Goal: Navigation & Orientation: Understand site structure

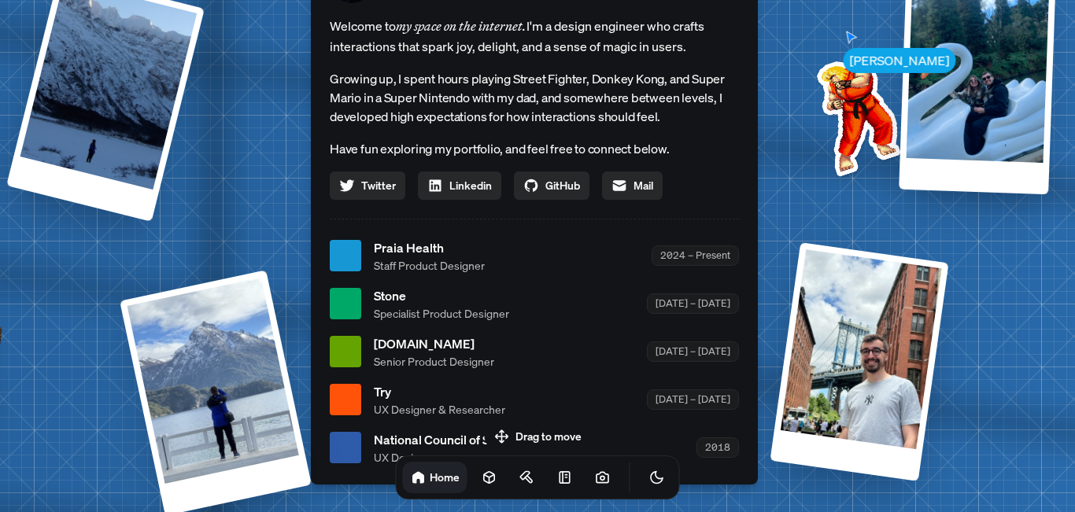
click at [89, 241] on div "[PERSON_NAME] [PERSON_NAME] Design Engineer Welcome to my space on the internet…" at bounding box center [537, 257] width 2355 height 2062
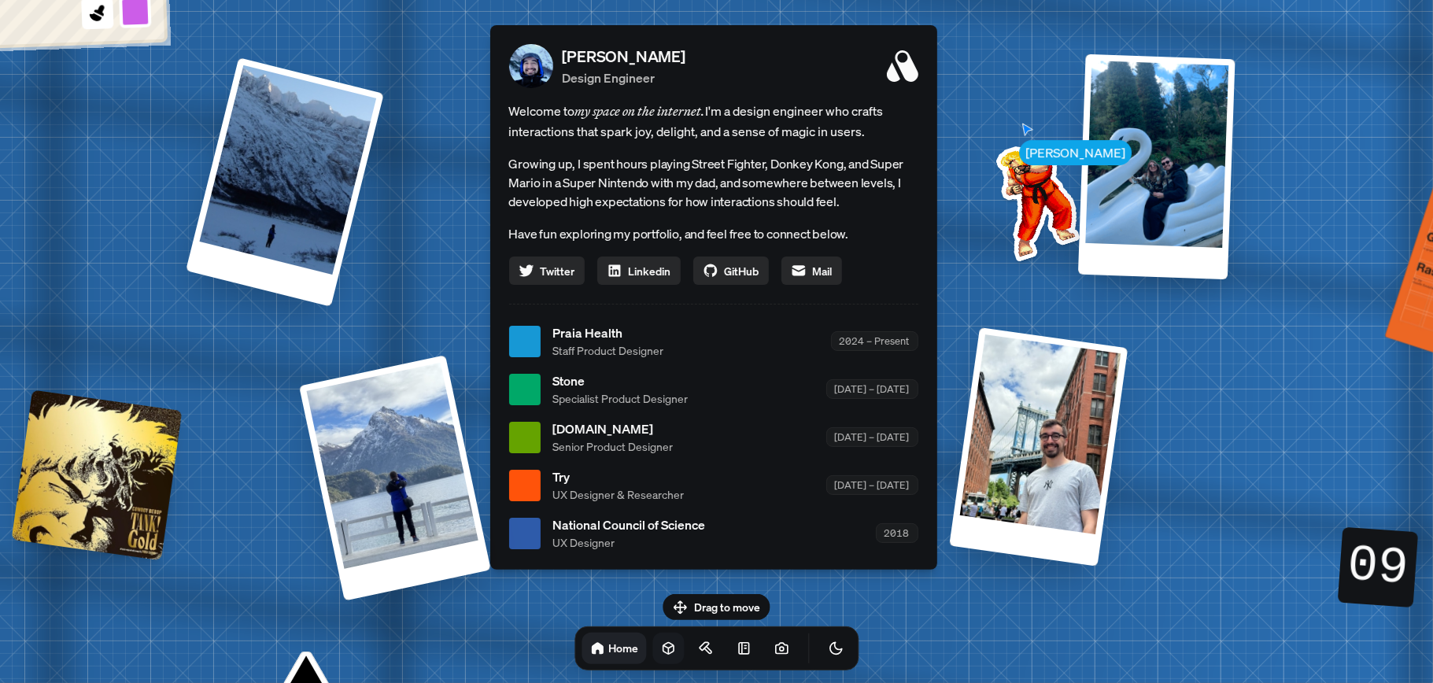
click at [663, 512] on icon at bounding box center [668, 649] width 10 height 12
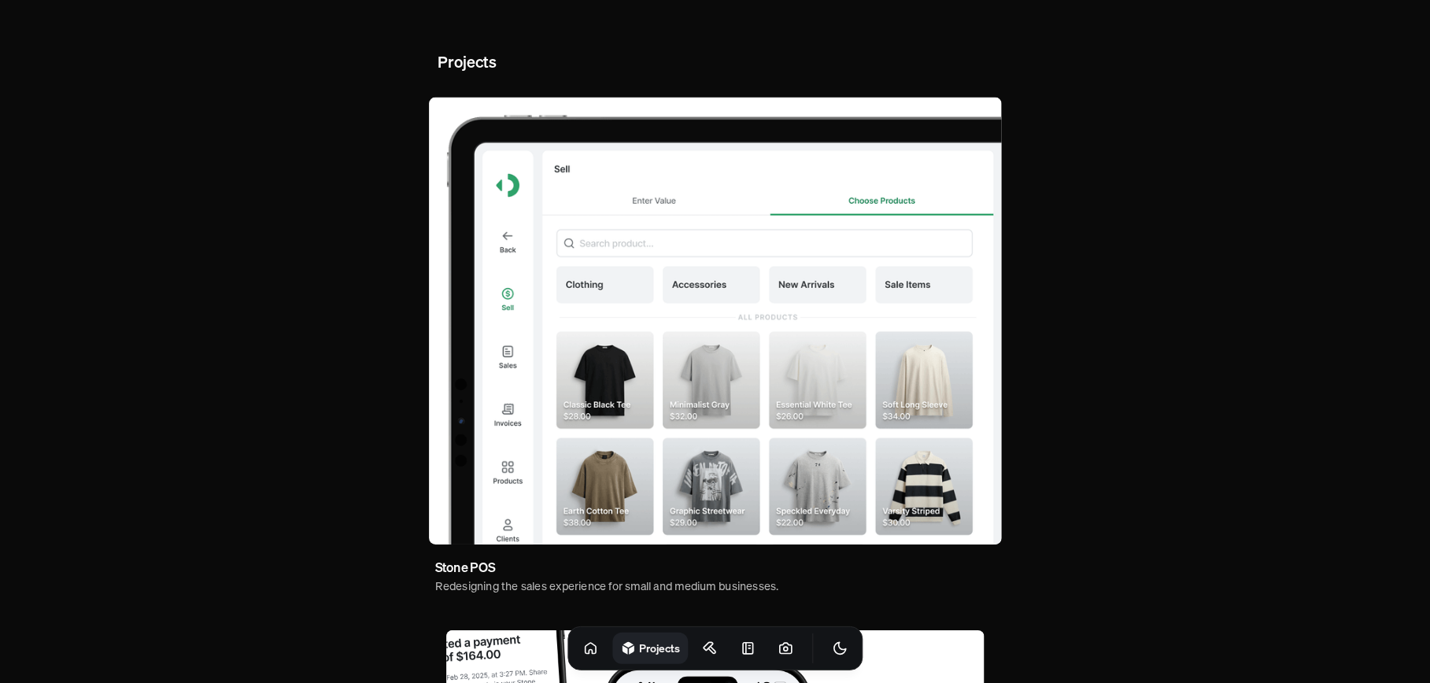
drag, startPoint x: 1099, startPoint y: 461, endPoint x: 1106, endPoint y: 308, distance: 152.8
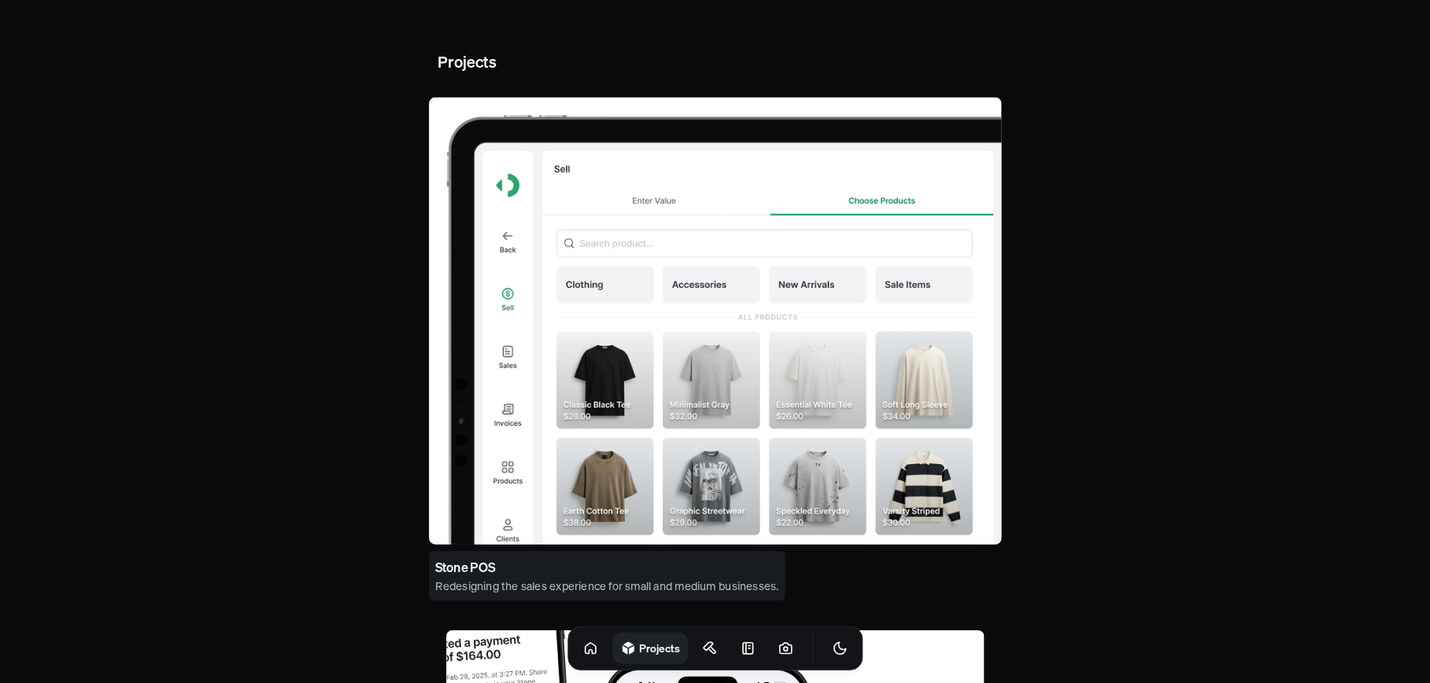
drag, startPoint x: 1106, startPoint y: 308, endPoint x: 477, endPoint y: 561, distance: 678.3
click at [477, 512] on h3 "Stone POS" at bounding box center [465, 568] width 60 height 20
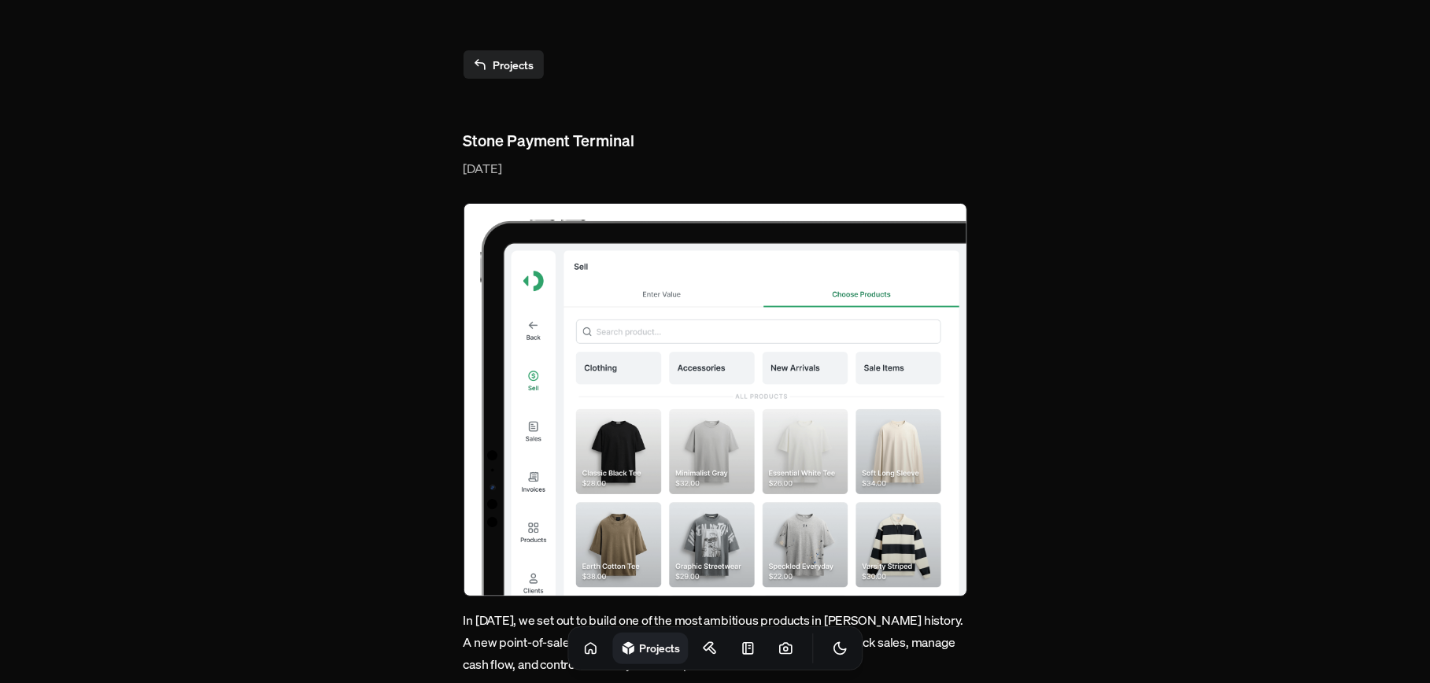
click at [511, 69] on link "Projects" at bounding box center [504, 64] width 80 height 28
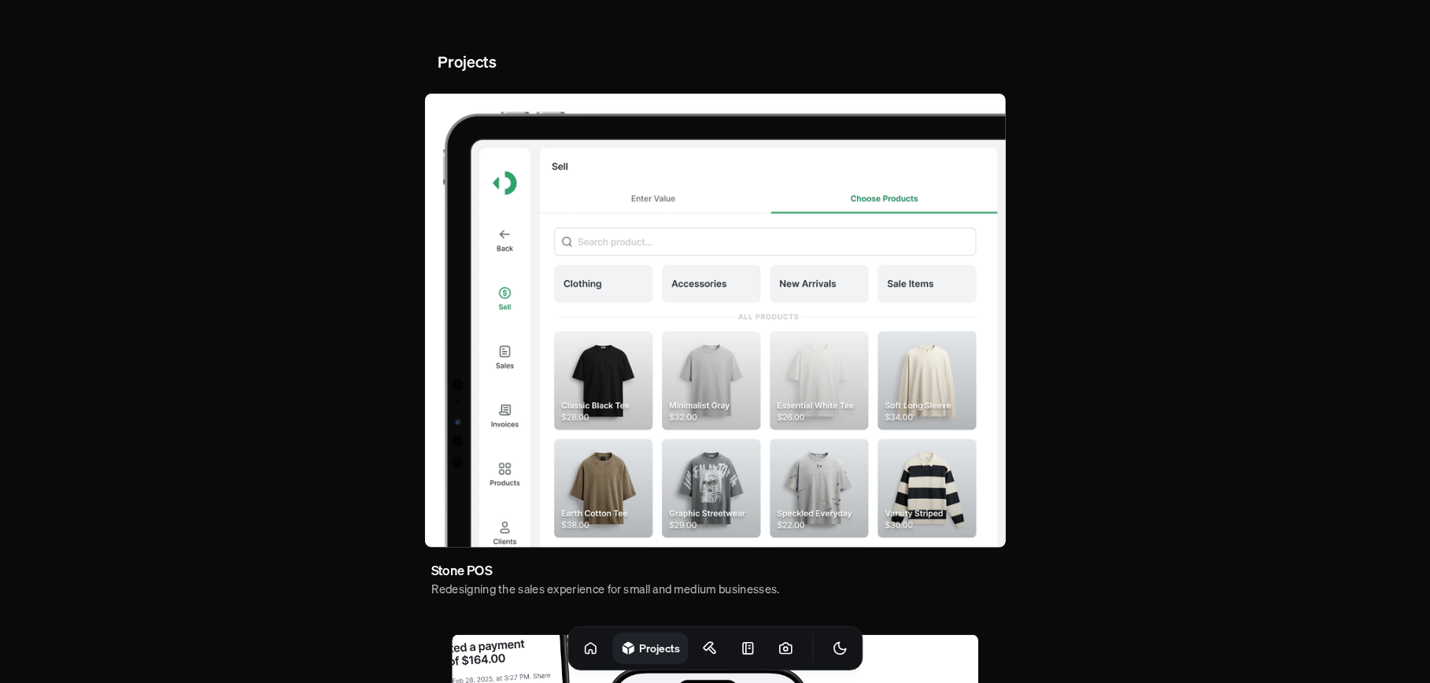
click at [563, 225] on img at bounding box center [714, 321] width 581 height 454
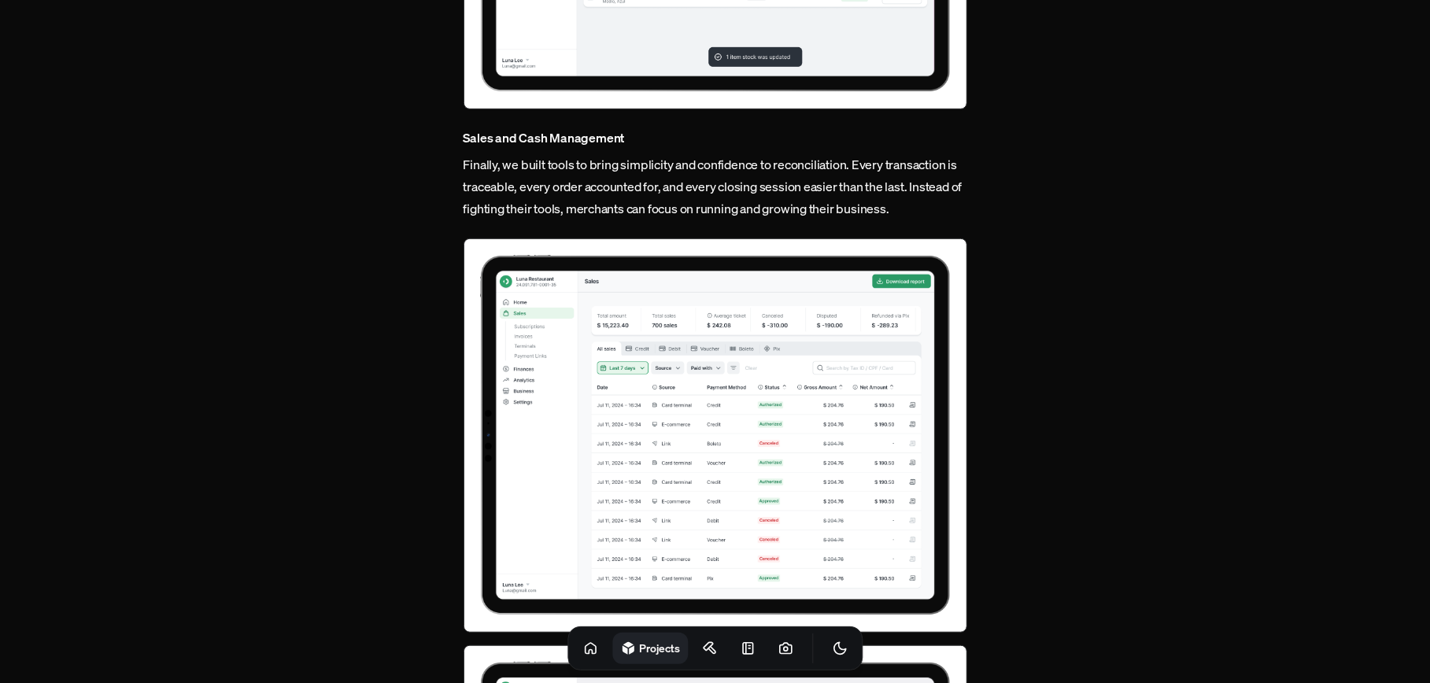
scroll to position [4952, 0]
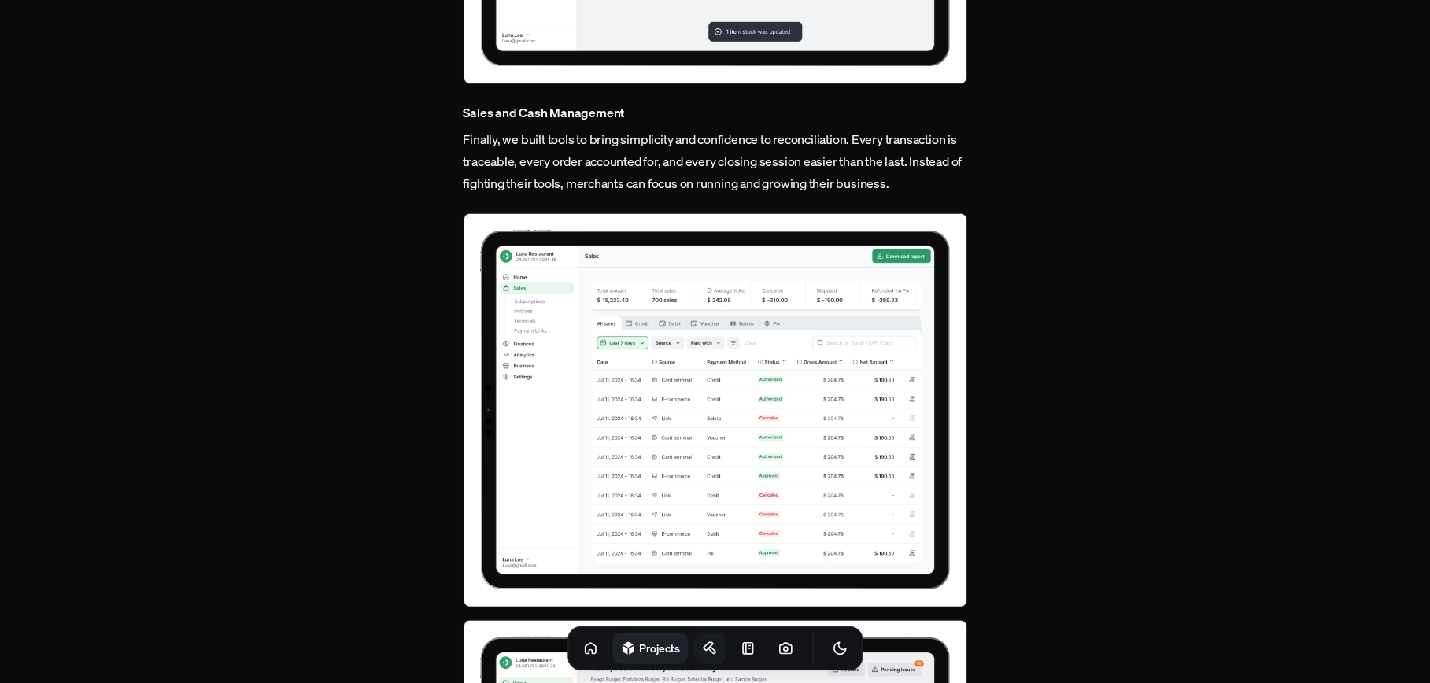
click at [702, 512] on icon at bounding box center [710, 649] width 16 height 16
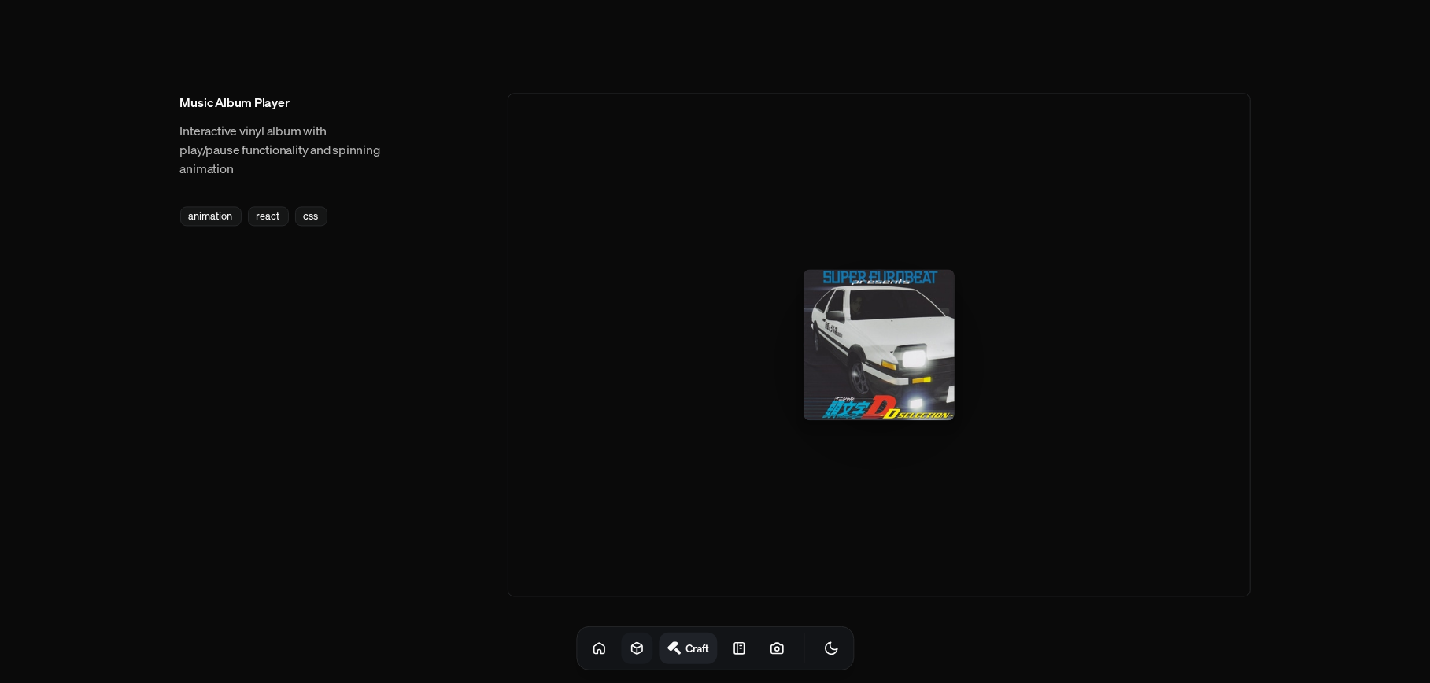
scroll to position [2388, 0]
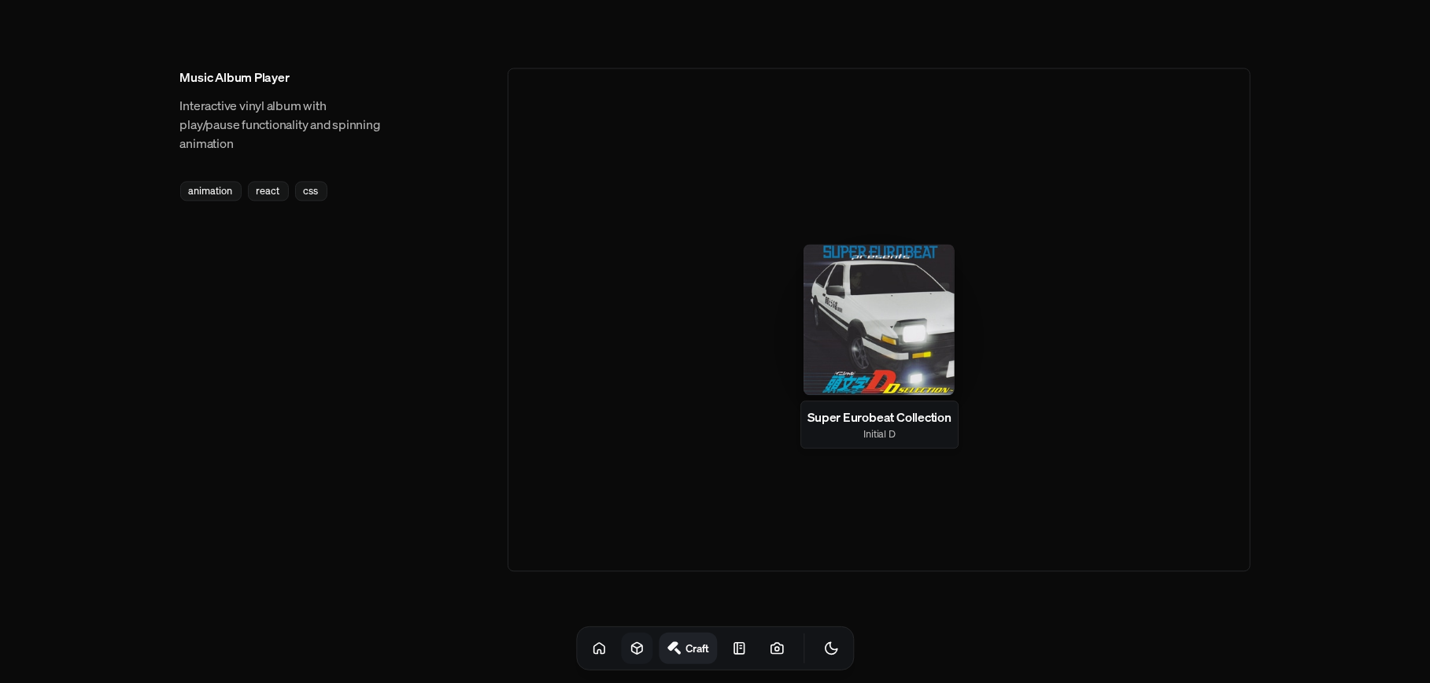
click at [929, 297] on div at bounding box center [878, 319] width 151 height 151
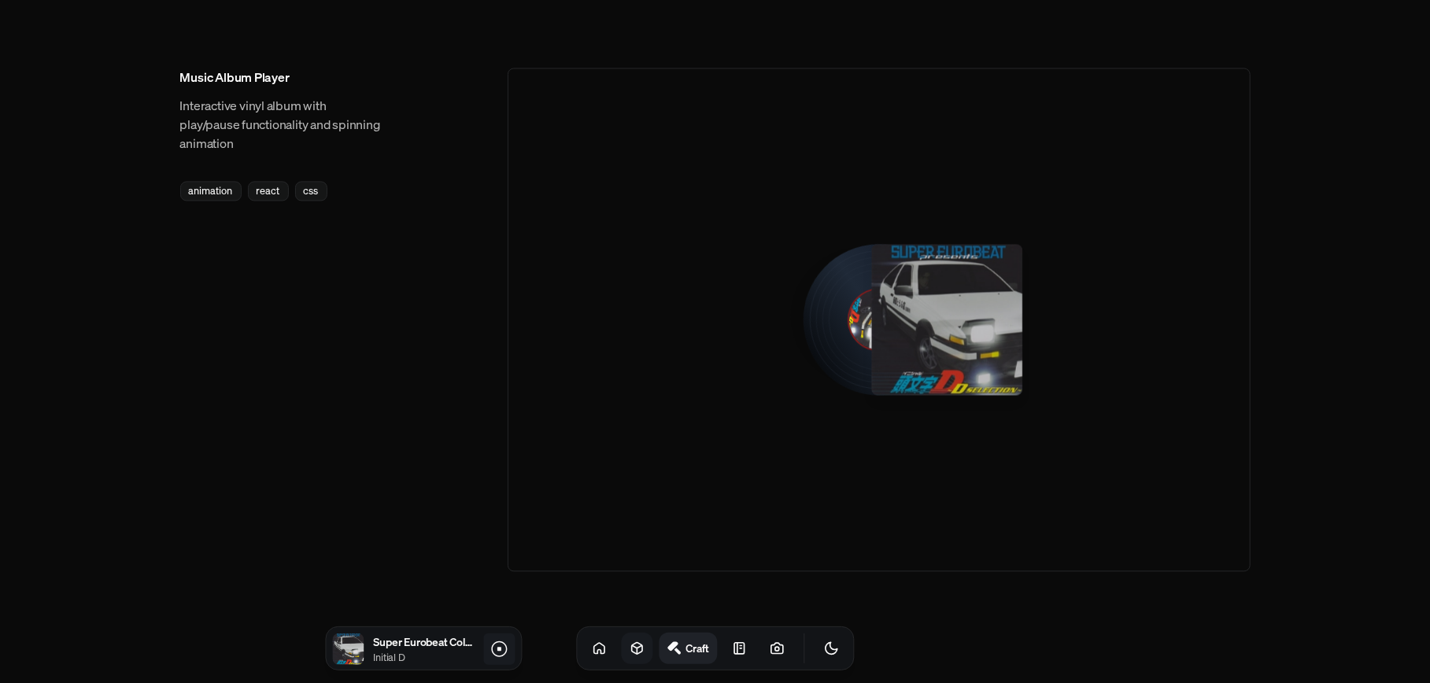
click at [499, 512] on icon at bounding box center [499, 649] width 19 height 19
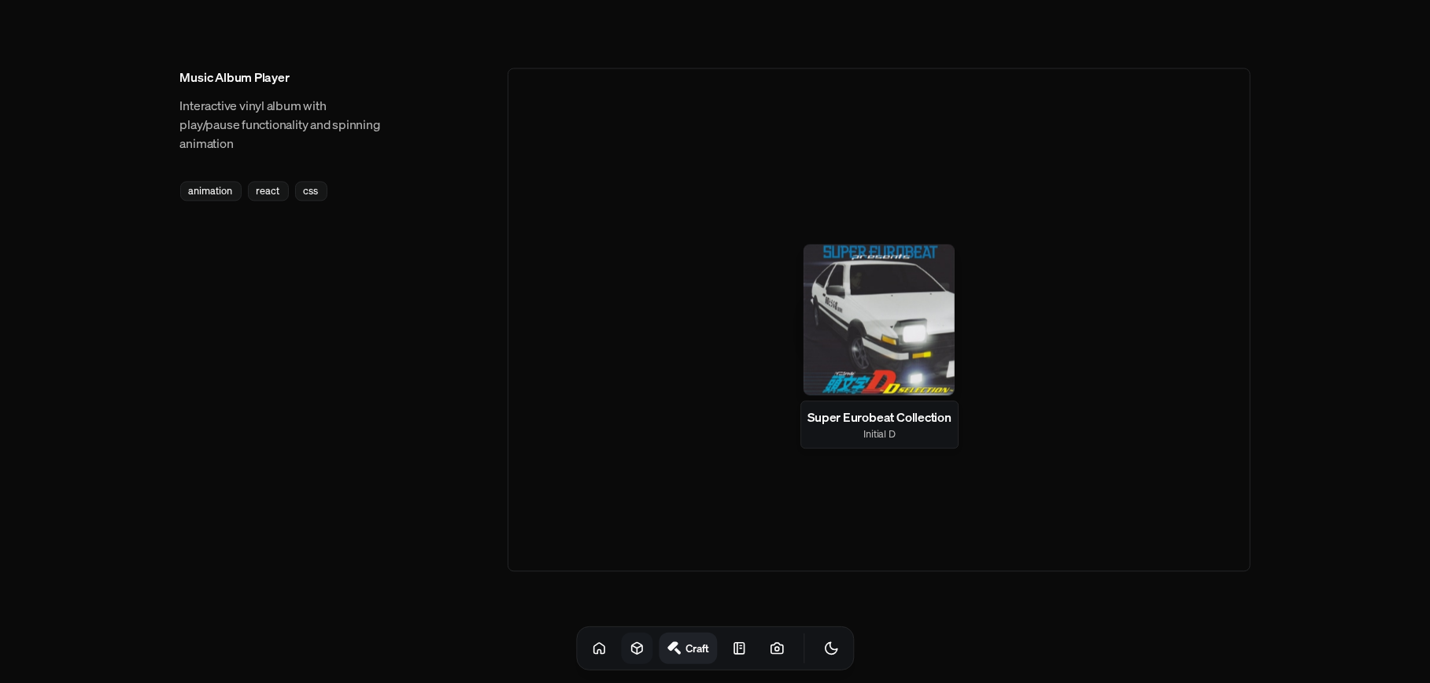
click at [848, 302] on div at bounding box center [878, 319] width 151 height 151
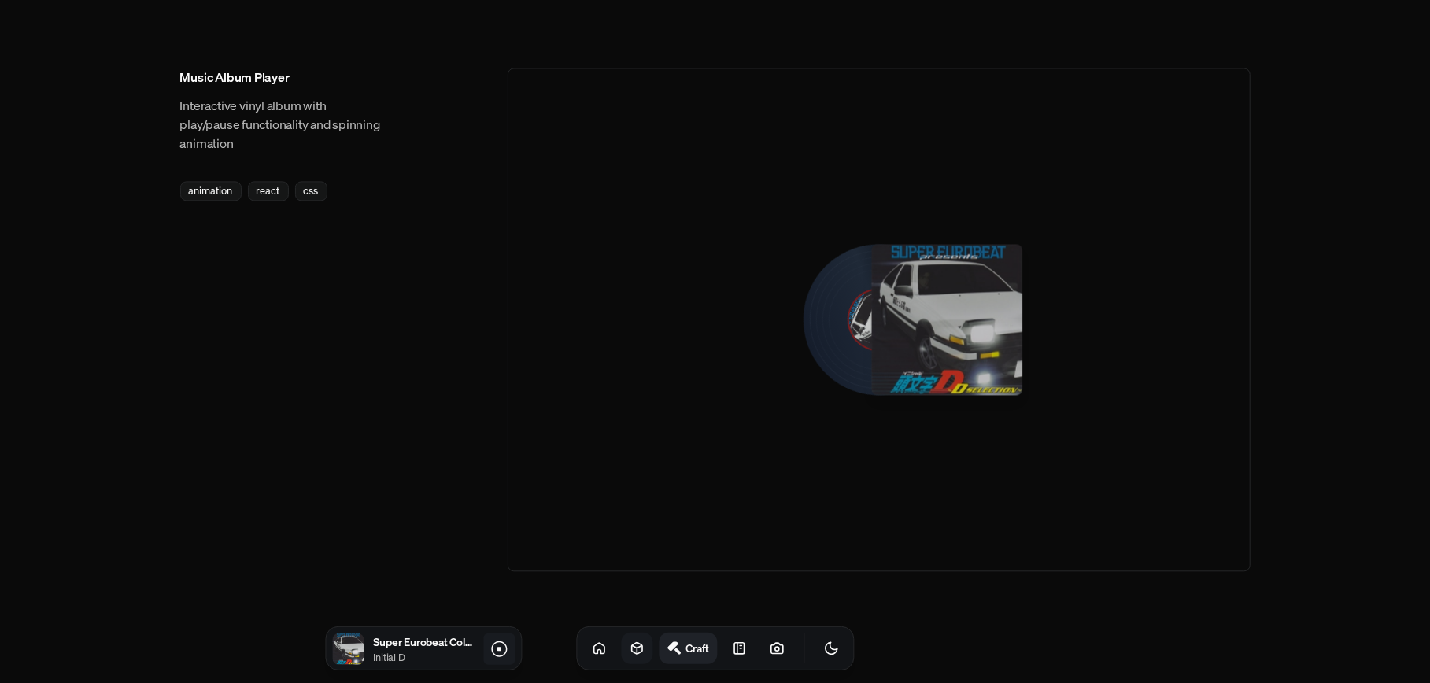
click at [504, 512] on icon at bounding box center [499, 649] width 19 height 19
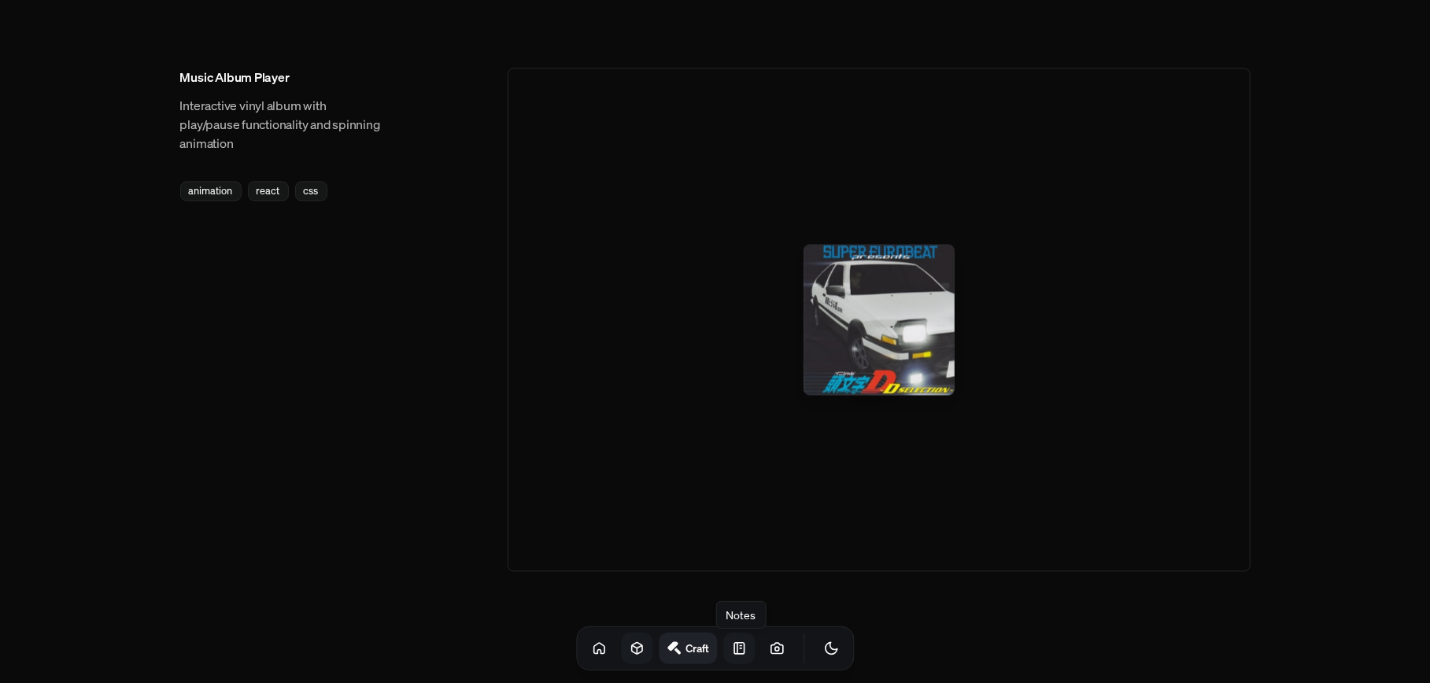
drag, startPoint x: 729, startPoint y: 641, endPoint x: 715, endPoint y: 646, distance: 14.5
click at [734, 512] on icon at bounding box center [739, 648] width 10 height 11
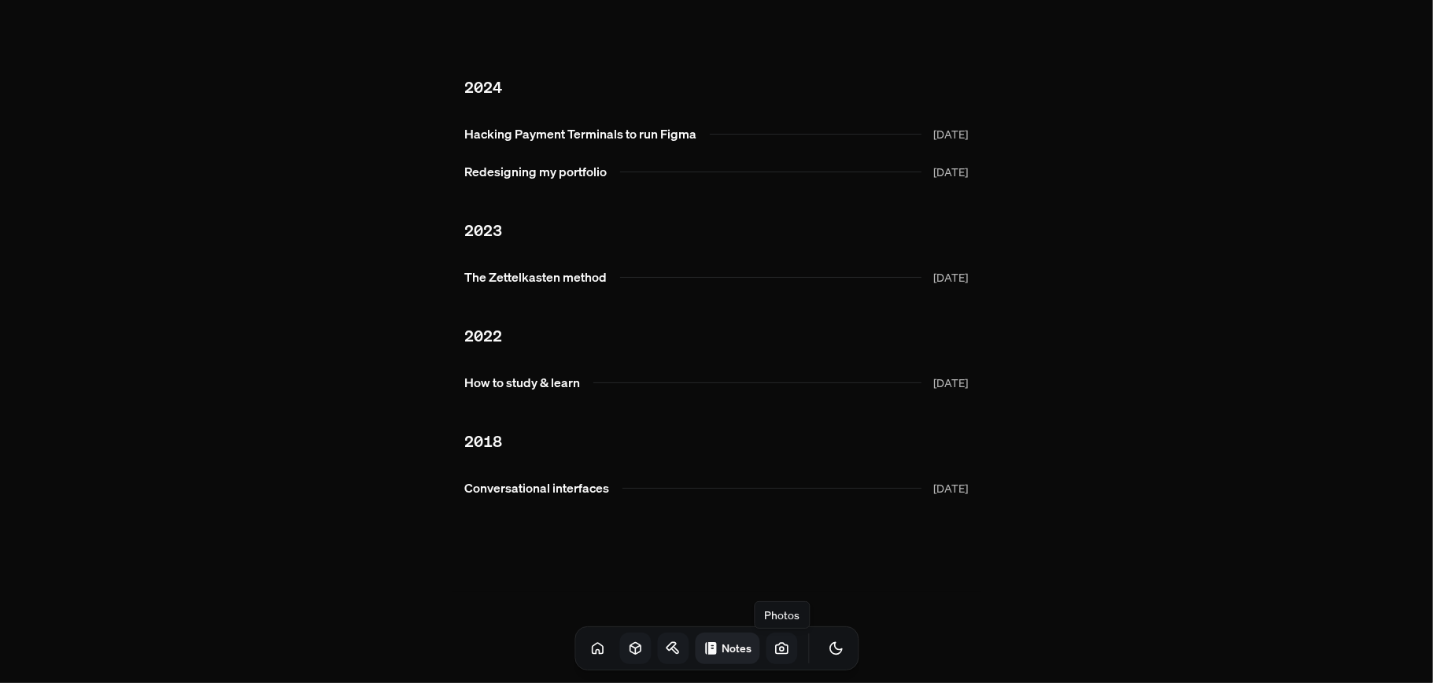
click at [766, 512] on link at bounding box center [781, 648] width 31 height 31
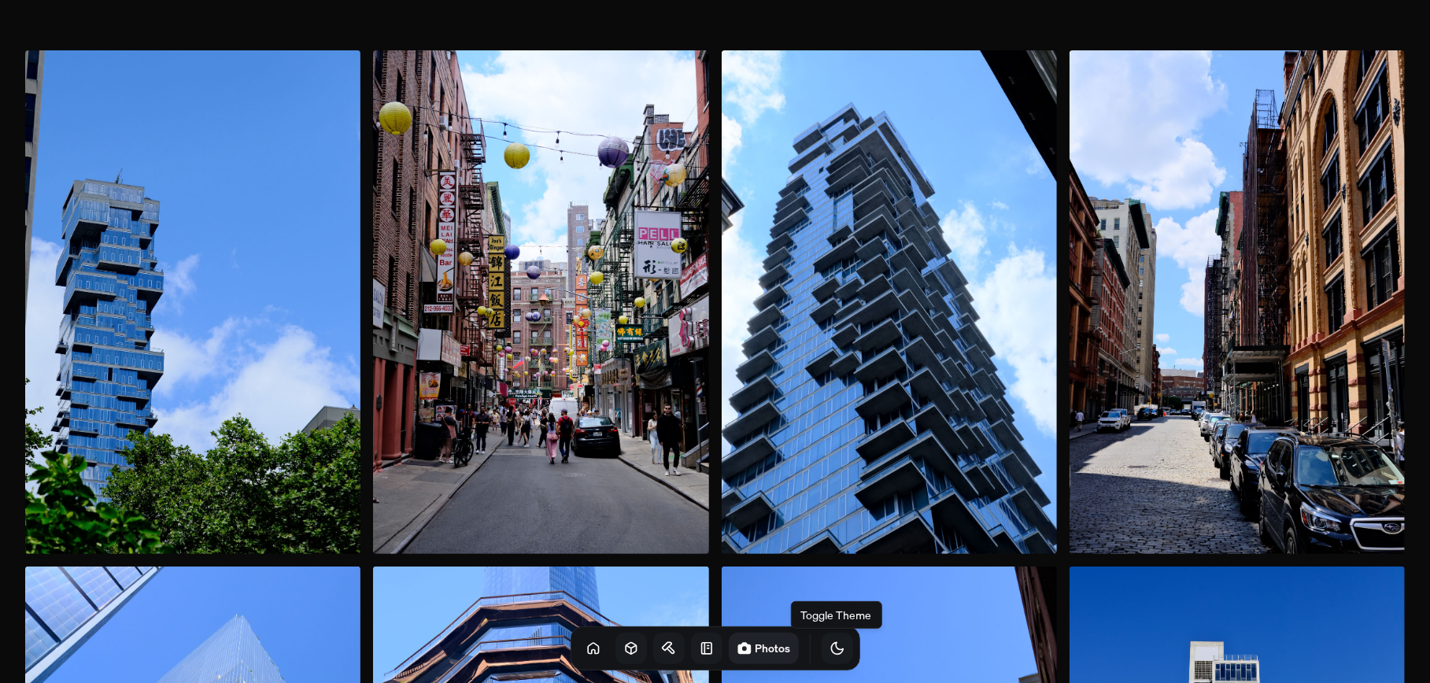
click at [831, 512] on icon "Toggle Theme" at bounding box center [837, 649] width 12 height 12
click at [829, 512] on icon "Toggle Theme" at bounding box center [837, 649] width 16 height 16
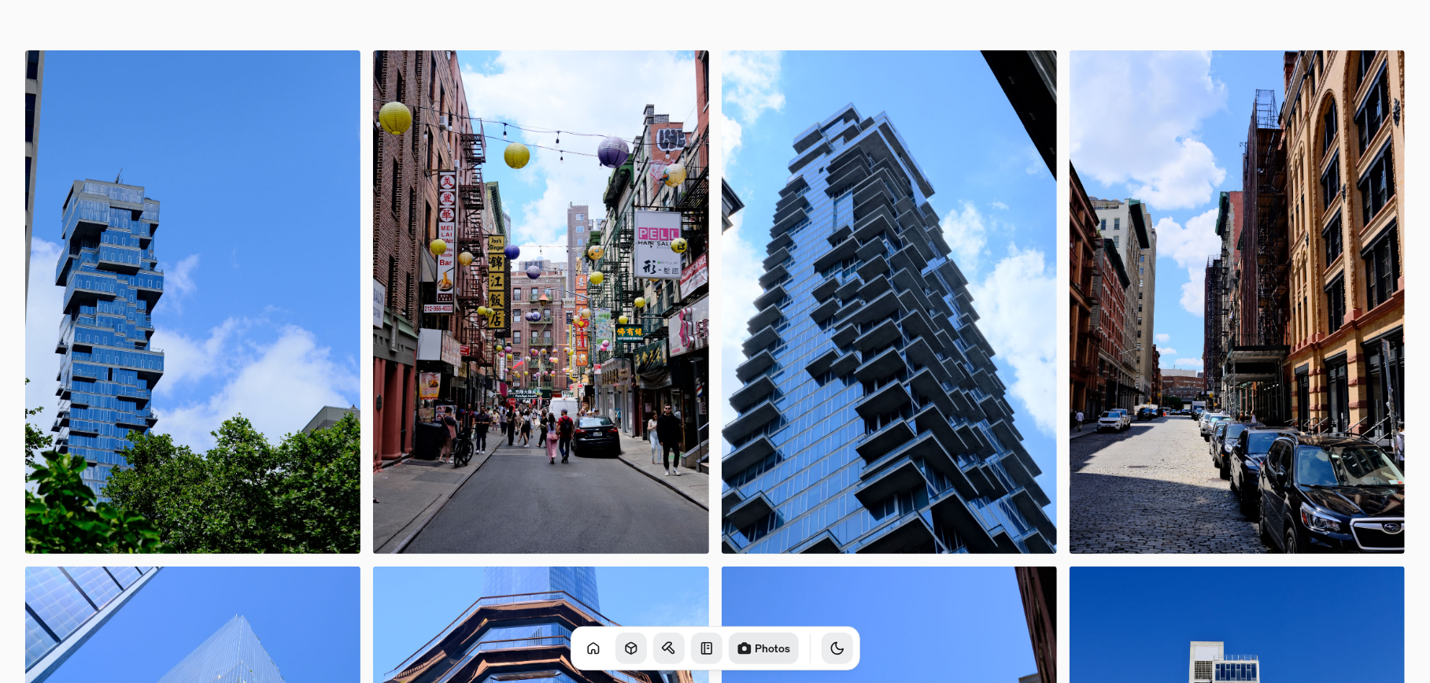
click at [829, 512] on icon "Toggle Theme" at bounding box center [837, 649] width 16 height 16
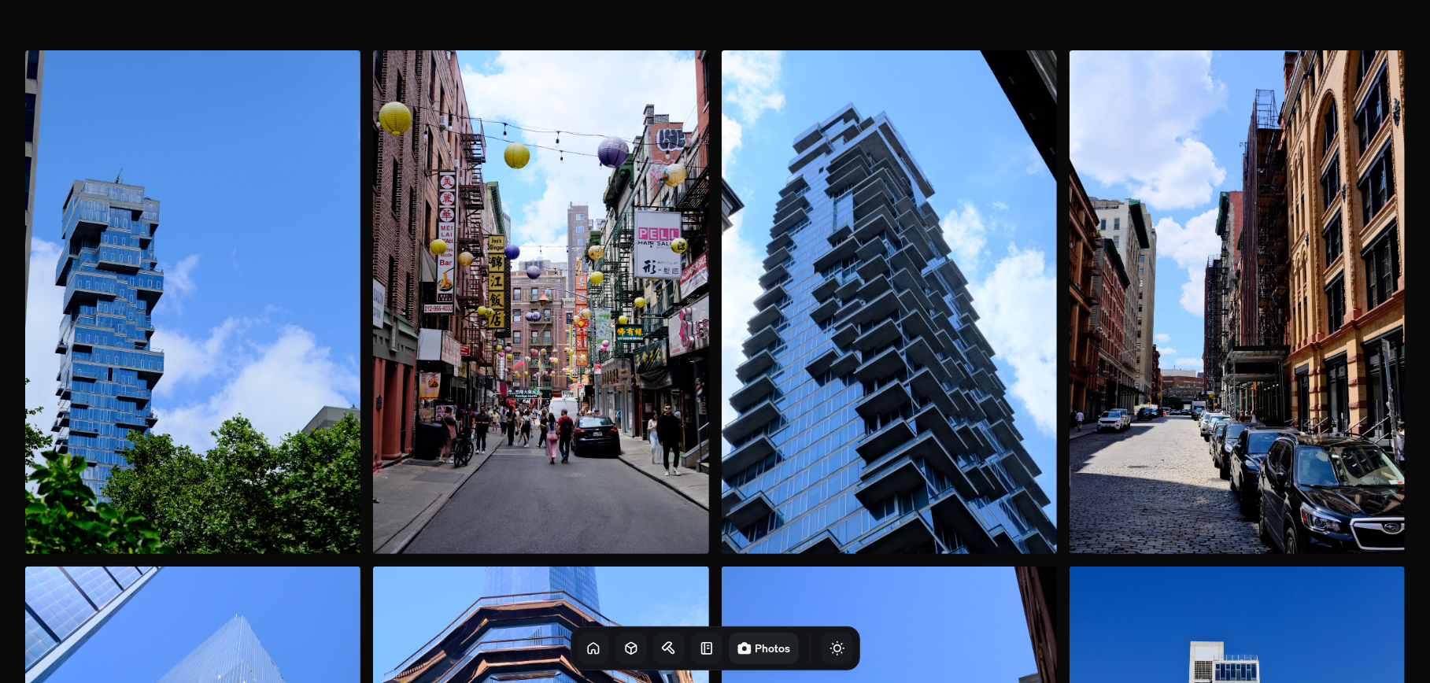
click at [585, 512] on icon at bounding box center [593, 649] width 16 height 16
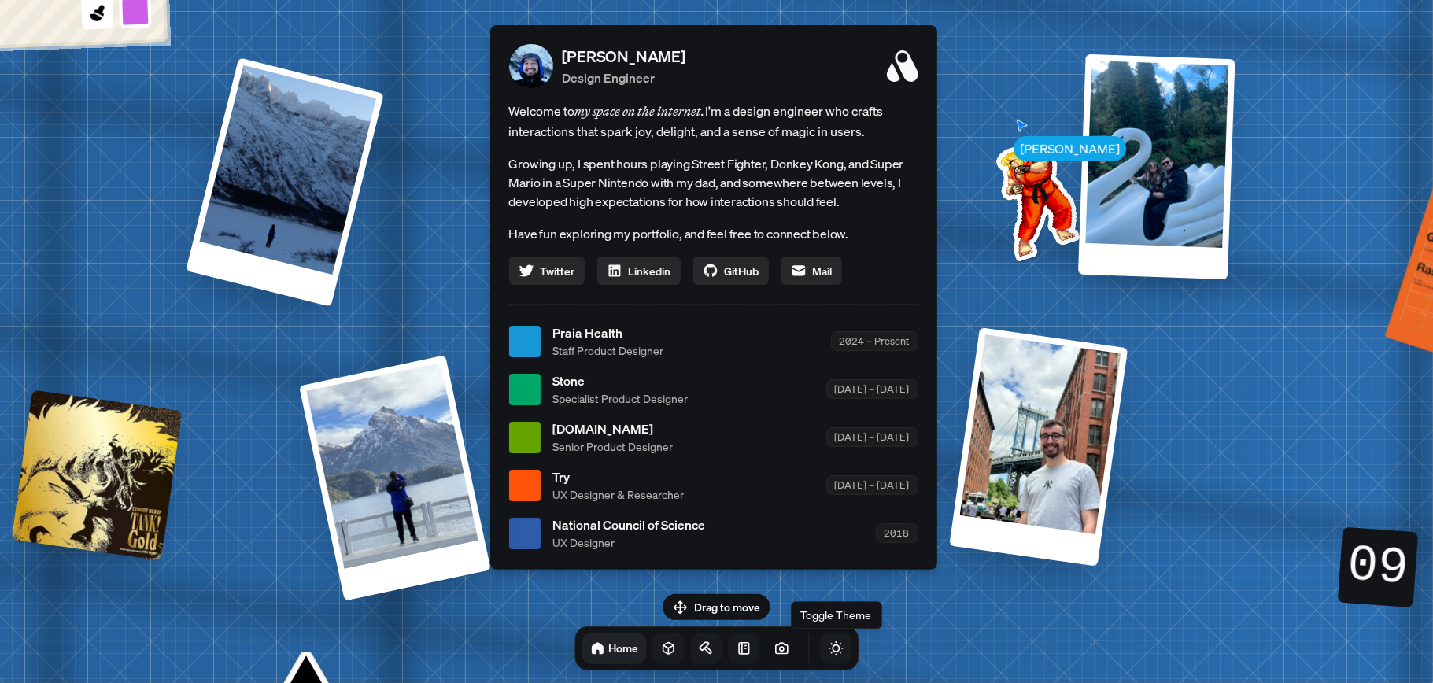
click at [828, 512] on icon "Toggle Theme" at bounding box center [836, 649] width 16 height 16
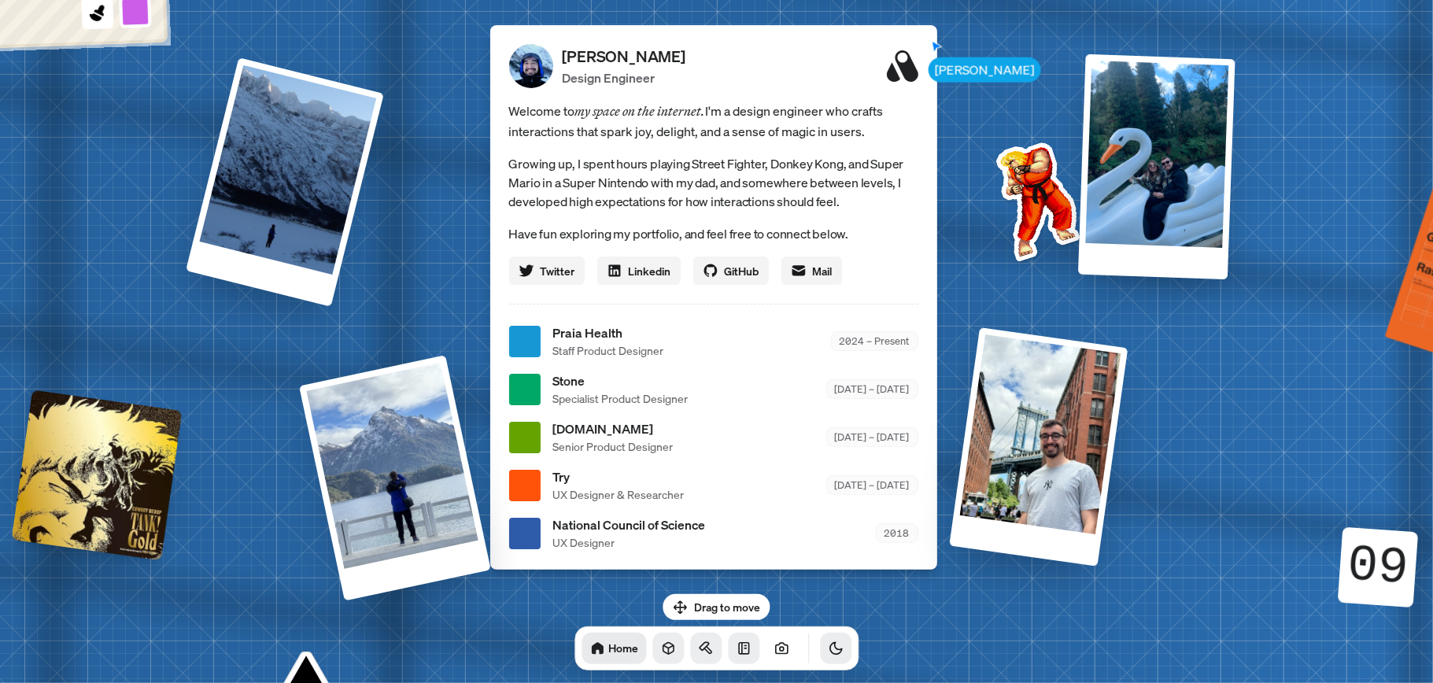
click at [828, 512] on icon "Toggle Theme" at bounding box center [836, 649] width 16 height 16
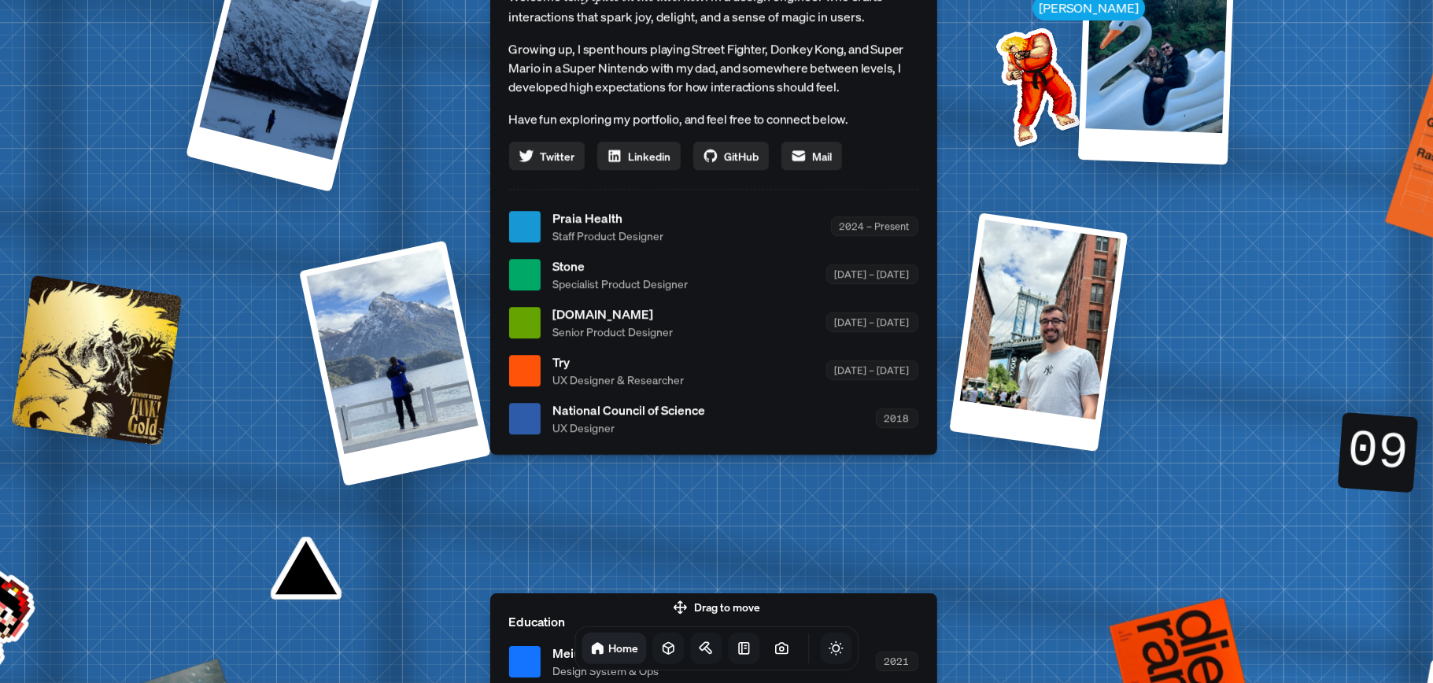
drag, startPoint x: 253, startPoint y: 512, endPoint x: 252, endPoint y: 429, distance: 82.6
drag, startPoint x: 252, startPoint y: 429, endPoint x: 221, endPoint y: 517, distance: 93.3
click at [221, 512] on div "[PERSON_NAME] [PERSON_NAME] Design Engineer Welcome to my space on the internet…" at bounding box center [717, 227] width 2355 height 2062
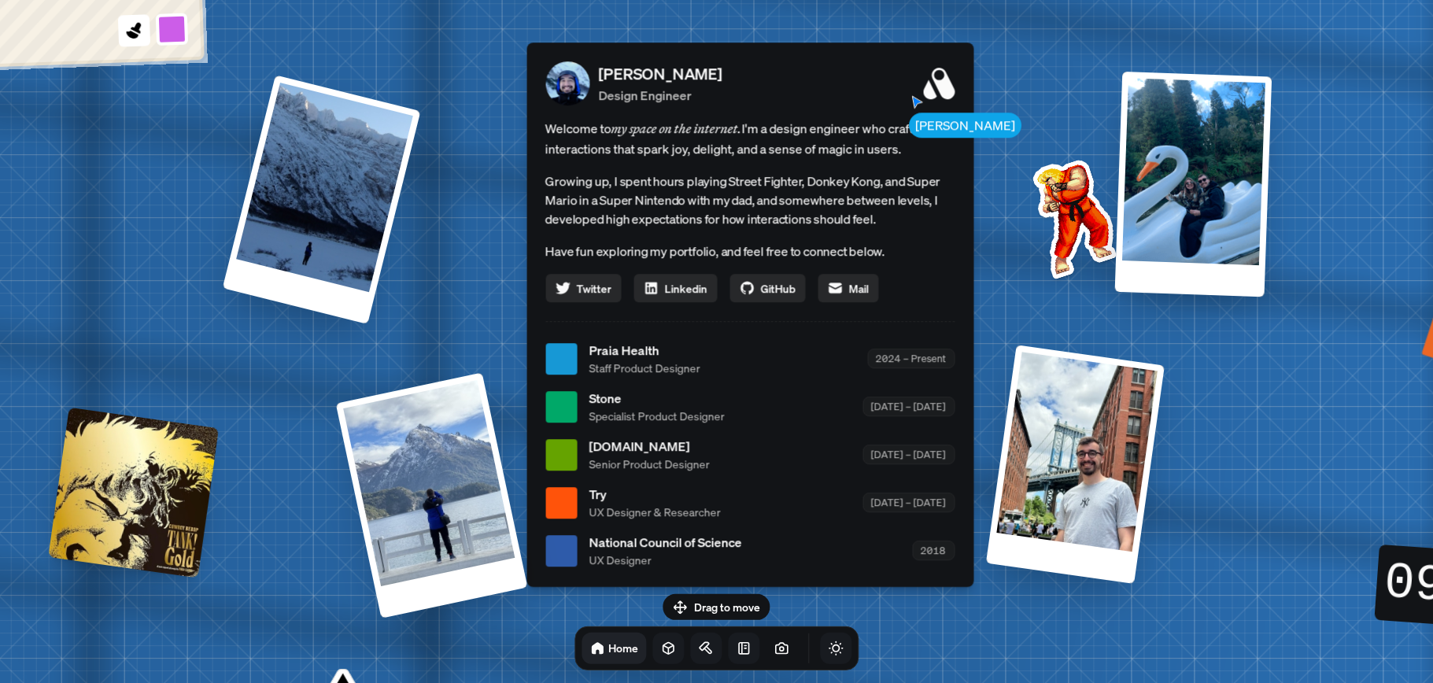
drag, startPoint x: 221, startPoint y: 517, endPoint x: 268, endPoint y: 664, distance: 154.3
click at [268, 512] on div "[PERSON_NAME] [PERSON_NAME] Design Engineer Welcome to my space on the internet…" at bounding box center [753, 359] width 2355 height 2062
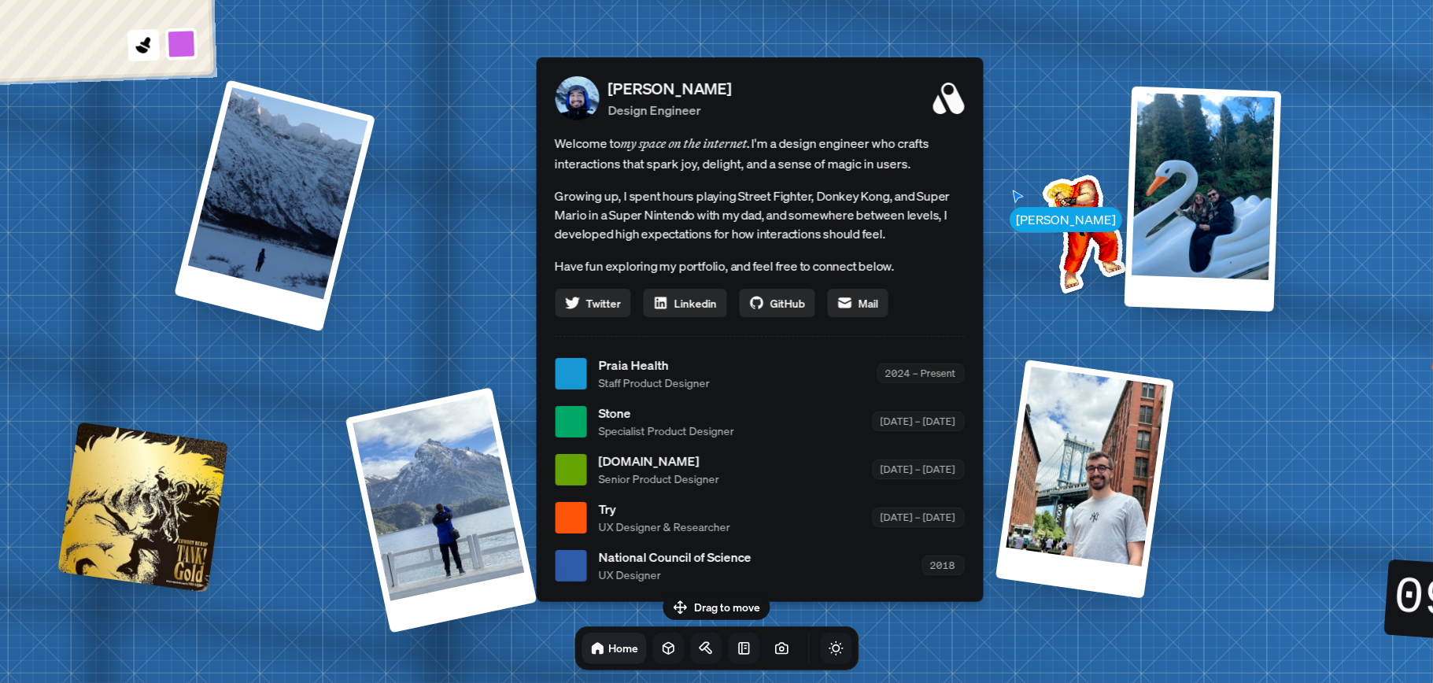
drag, startPoint x: 331, startPoint y: 135, endPoint x: 272, endPoint y: 142, distance: 58.6
click at [272, 142] on div at bounding box center [274, 205] width 201 height 252
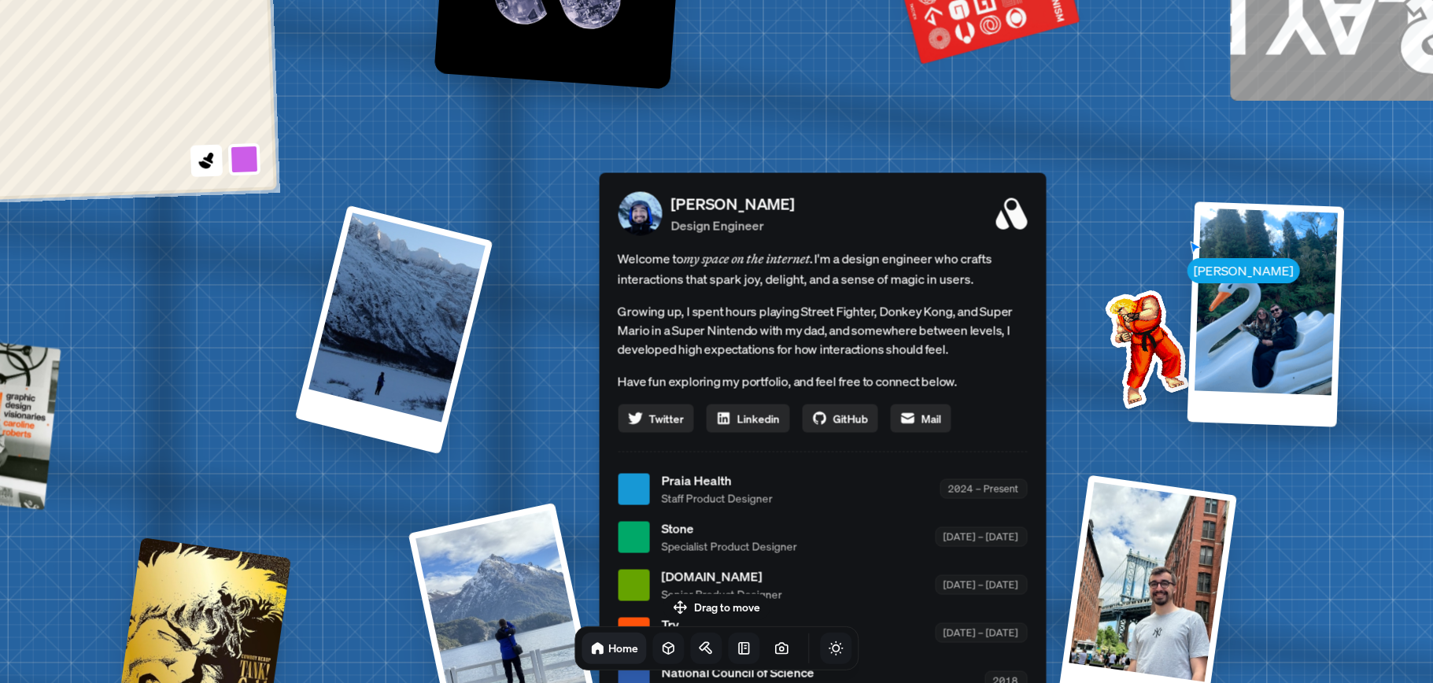
drag, startPoint x: 501, startPoint y: 134, endPoint x: 583, endPoint y: 271, distance: 160.2
click at [583, 271] on div "[PERSON_NAME] [PERSON_NAME] Design Engineer Welcome to my space on the internet…" at bounding box center [825, 490] width 2355 height 2062
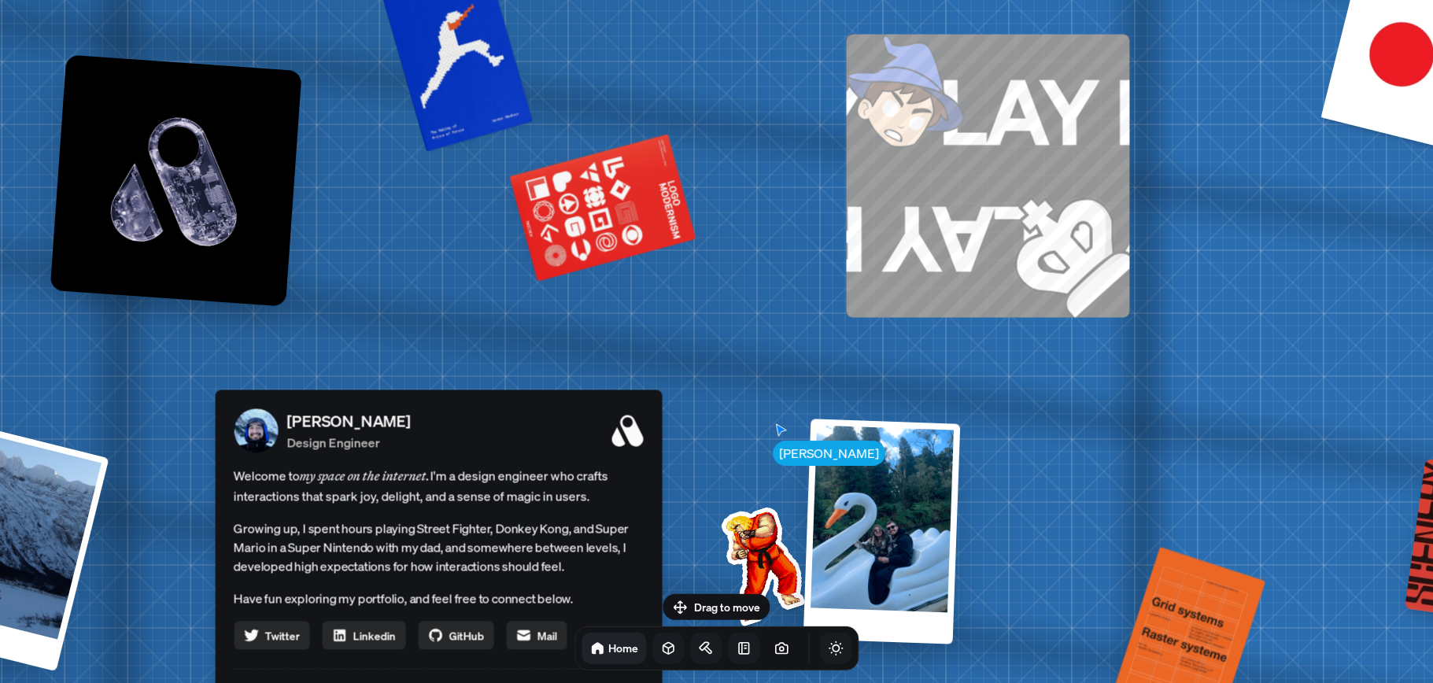
drag, startPoint x: 403, startPoint y: 140, endPoint x: 0, endPoint y: 329, distance: 445.0
